Goal: Task Accomplishment & Management: Manage account settings

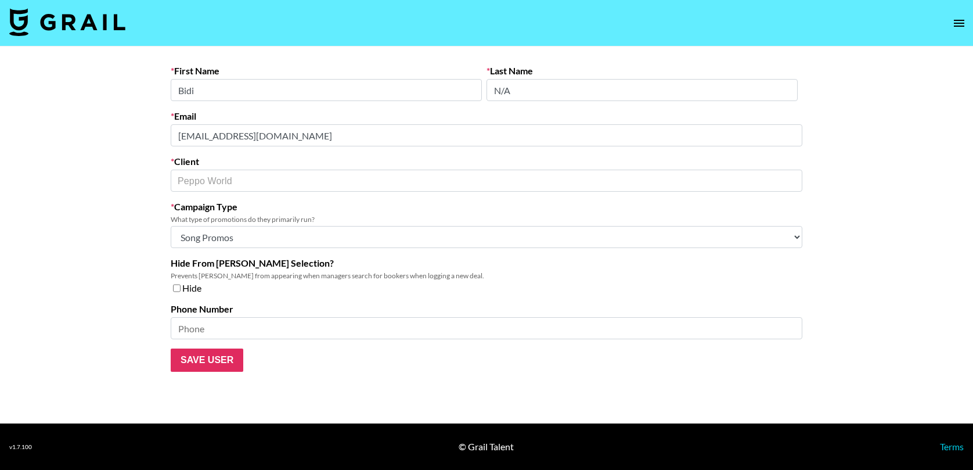
select select "Song"
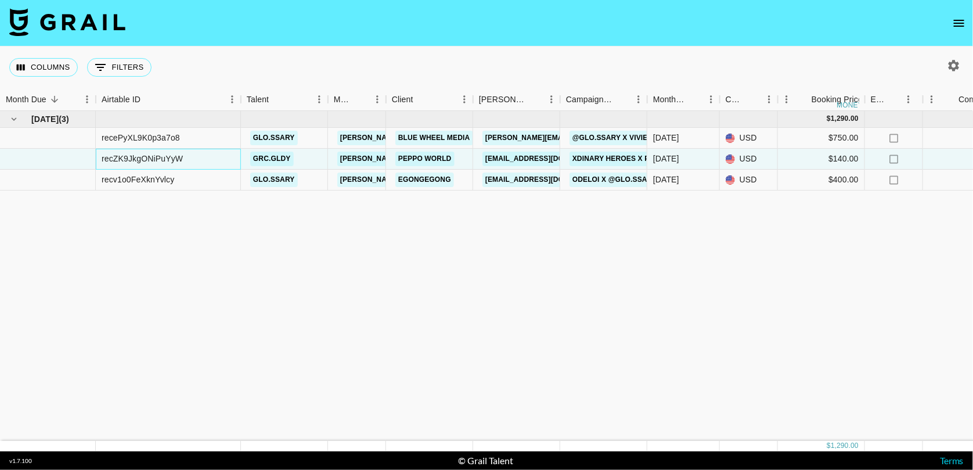
click at [154, 161] on div "recZK9JkgONiPuYyW" at bounding box center [142, 159] width 81 height 12
copy div "recZK9JkgONiPuYyW"
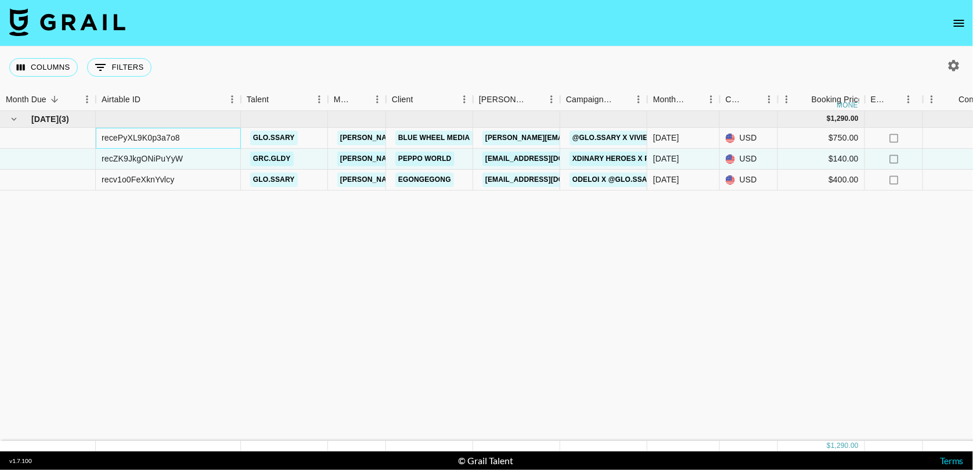
click at [127, 141] on div "recePyXL9K0p3a7o8" at bounding box center [141, 138] width 78 height 12
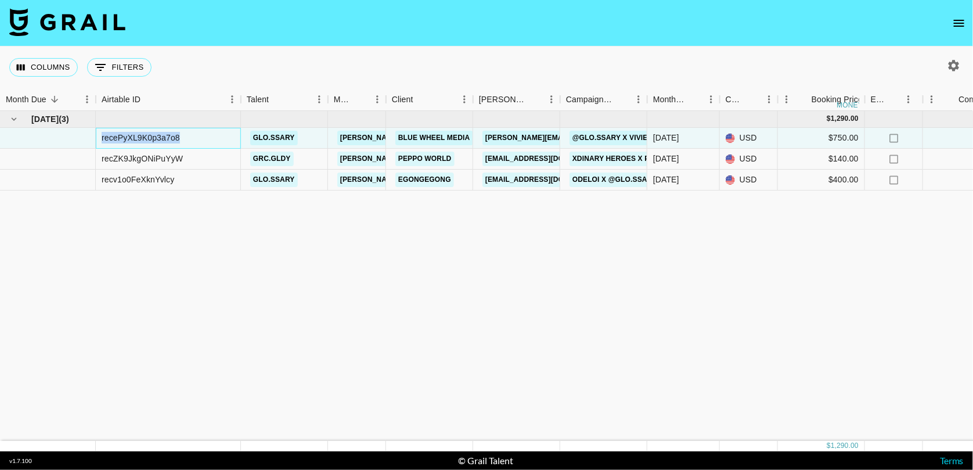
click at [127, 141] on div "recePyXL9K0p3a7o8" at bounding box center [141, 138] width 78 height 12
copy div "recePyXL9K0p3a7o8"
click at [463, 206] on div "Sep '25 ( 3 ) $ 1,290.00 $ 125.94 recePyXL9K0p3a7o8 glo.ssary isabel.greicius@g…" at bounding box center [964, 276] width 1928 height 330
